Goal: Information Seeking & Learning: Learn about a topic

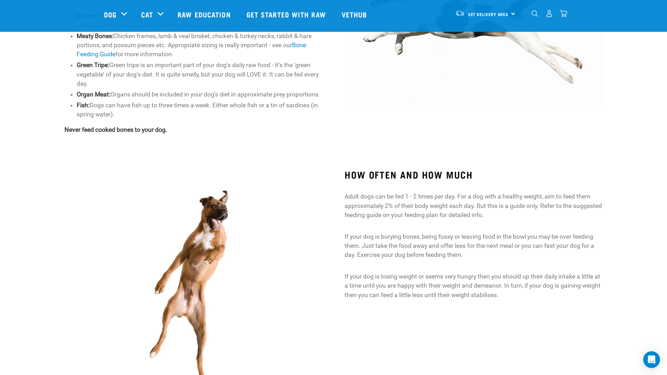
scroll to position [385, 0]
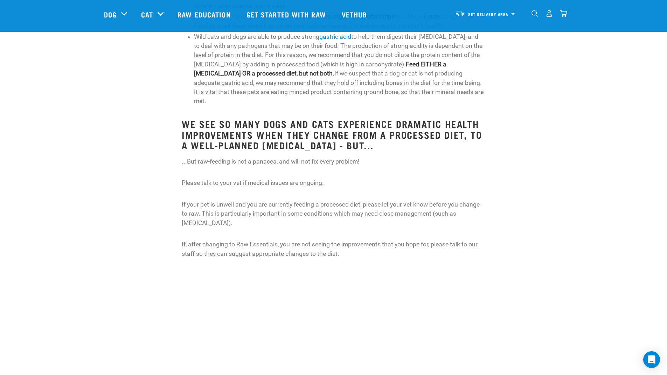
scroll to position [455, 0]
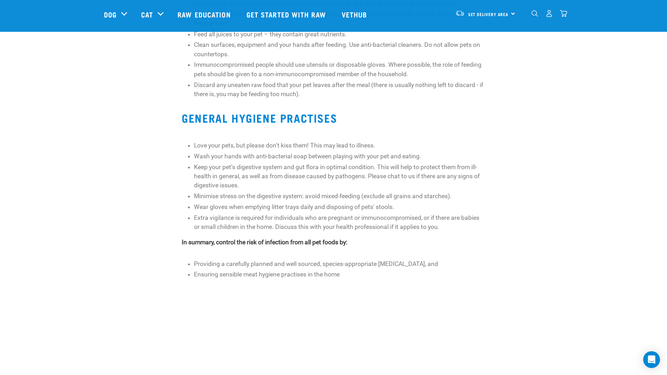
scroll to position [210, 0]
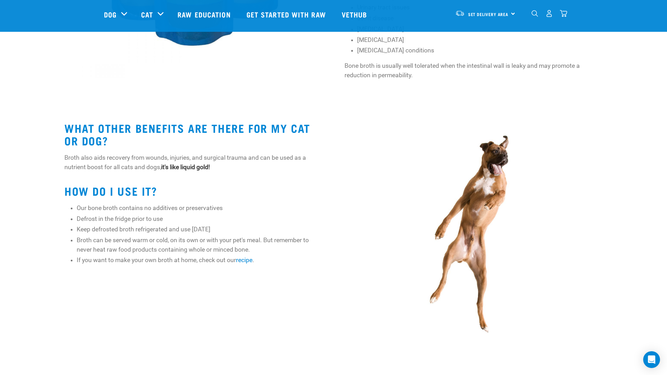
scroll to position [280, 0]
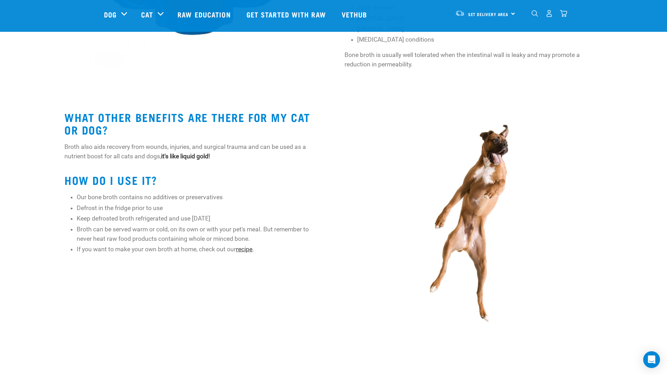
click at [244, 249] on link "recipe" at bounding box center [244, 249] width 16 height 7
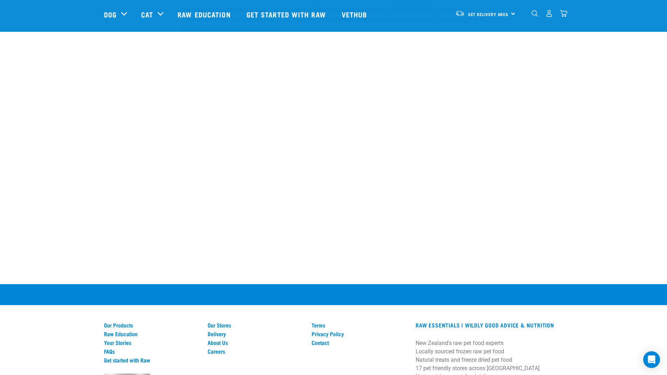
scroll to position [1120, 0]
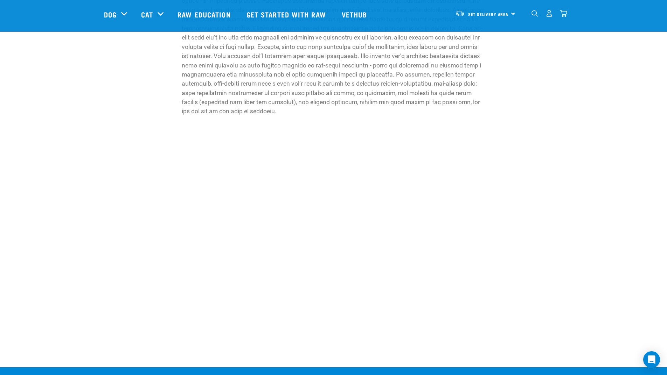
scroll to position [910, 0]
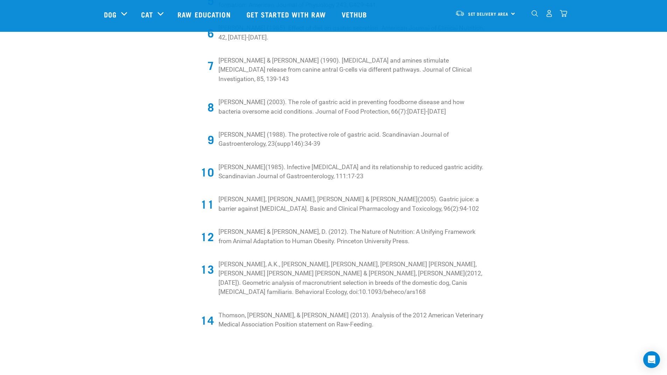
scroll to position [1225, 0]
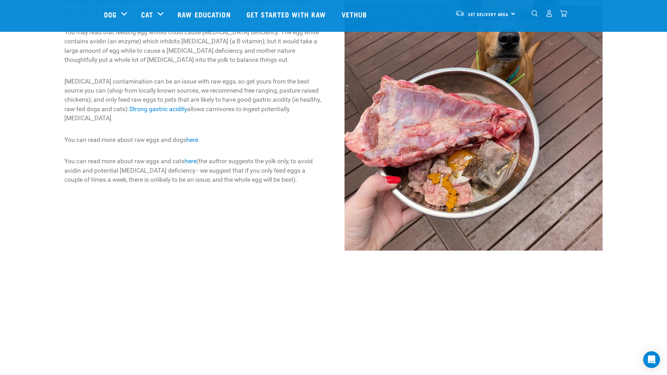
scroll to position [140, 0]
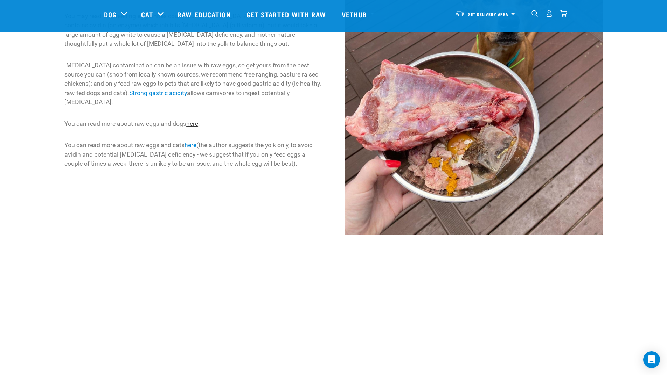
click at [191, 123] on link "here" at bounding box center [192, 123] width 12 height 7
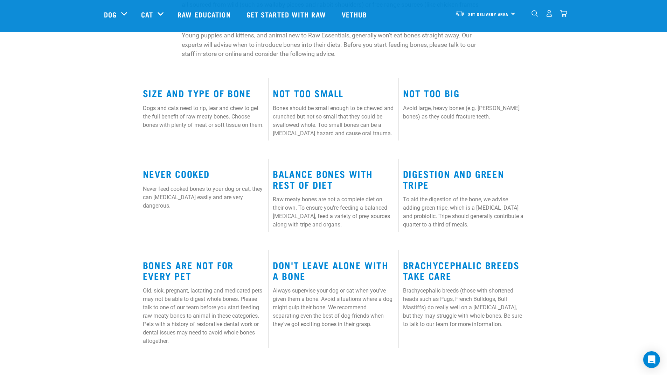
scroll to position [315, 0]
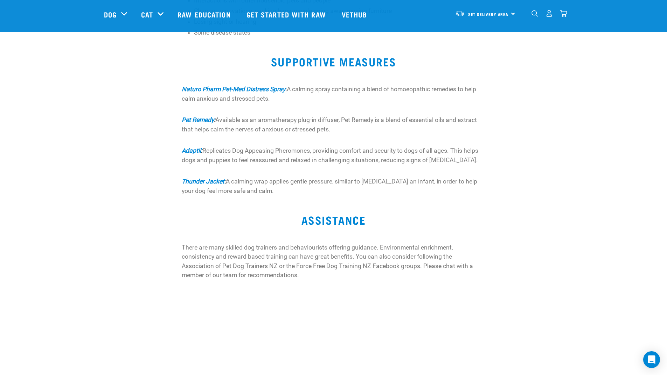
scroll to position [280, 0]
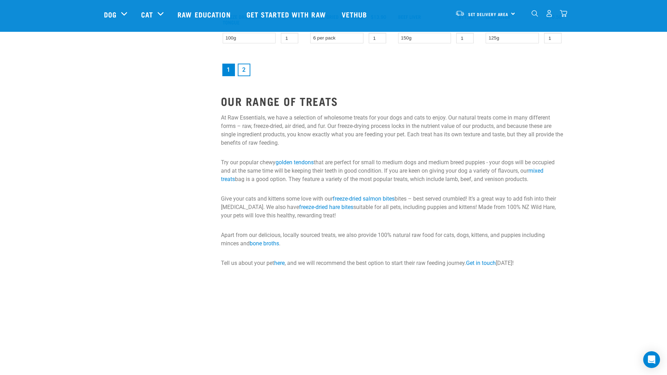
scroll to position [1015, 0]
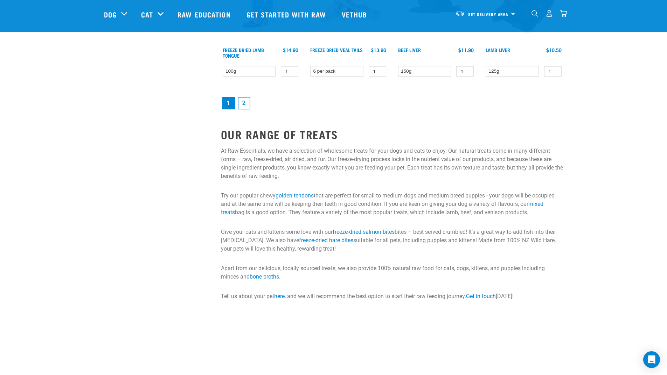
click at [245, 101] on link "2" at bounding box center [244, 103] width 13 height 13
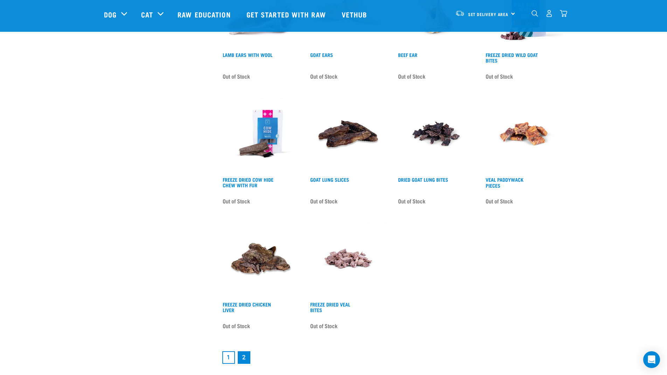
scroll to position [770, 0]
